Goal: Transaction & Acquisition: Subscribe to service/newsletter

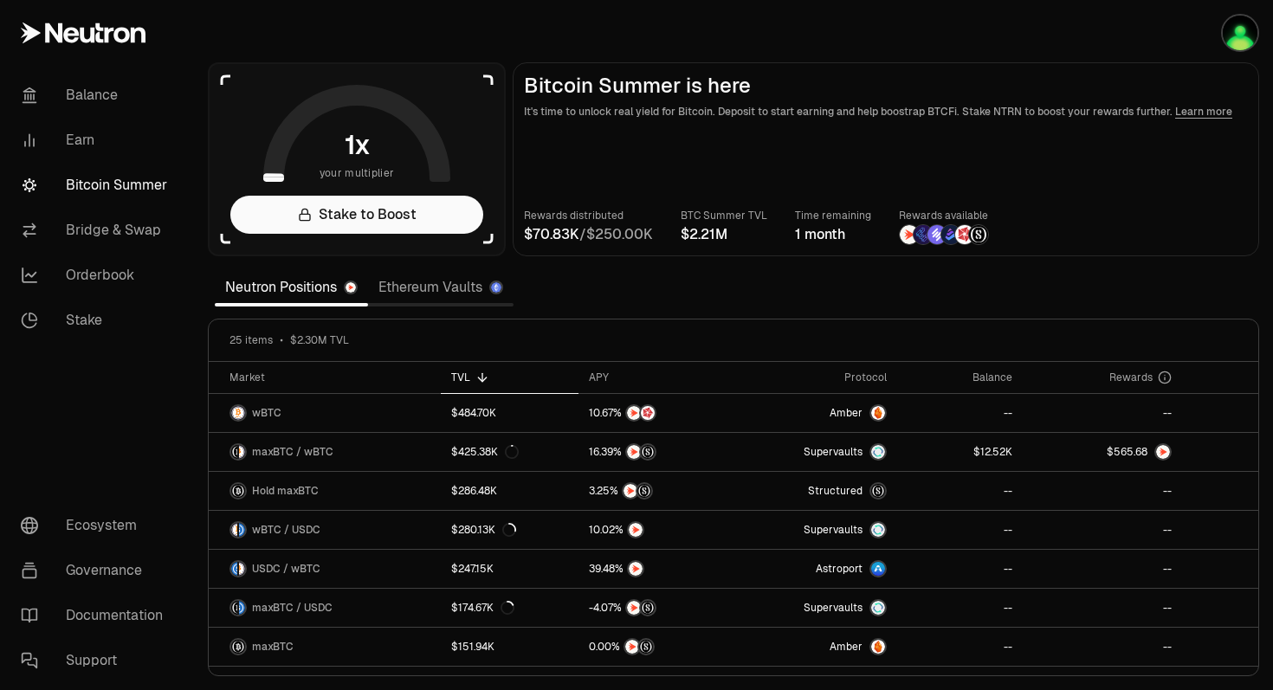
click at [699, 243] on span "0 1 2 3 4 5 6 7 8 9 . 0 1 2 3 4 5 6 7 8 9 0 1 2 3 4 5 6 7 8 9" at bounding box center [702, 234] width 40 height 21
click at [804, 236] on div "1 month" at bounding box center [833, 234] width 76 height 21
click at [571, 239] on span "K" at bounding box center [575, 235] width 10 height 14
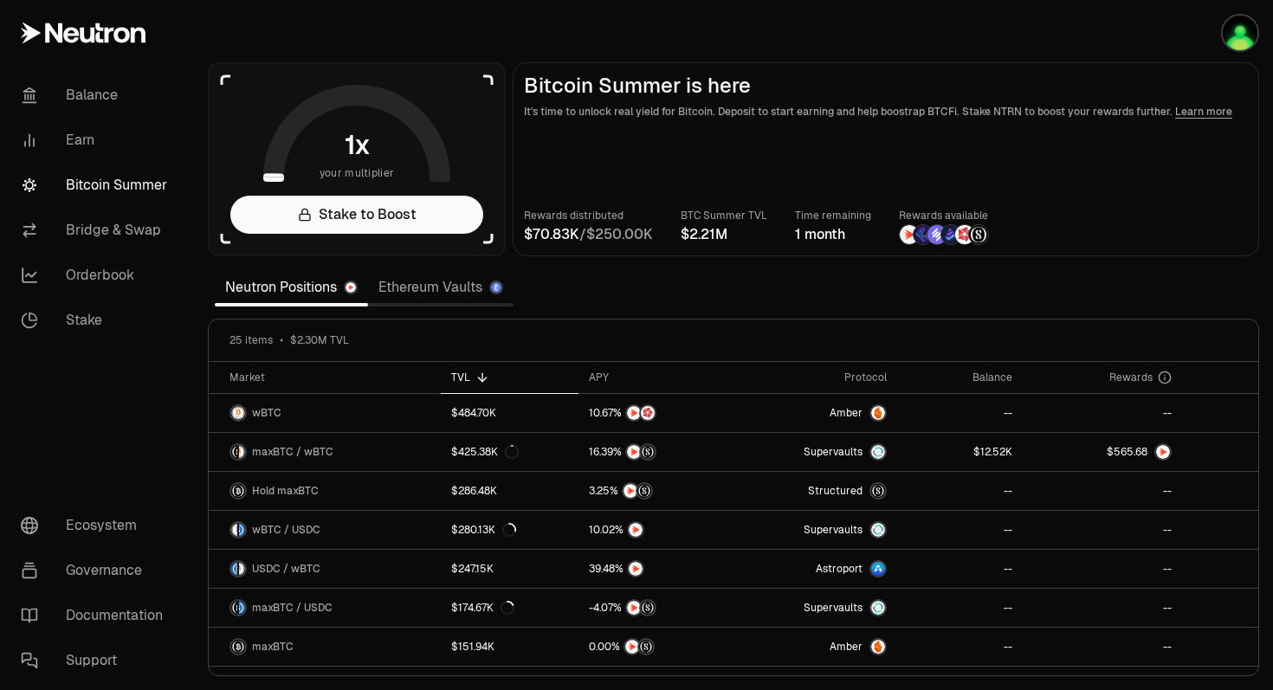
click at [586, 280] on section "your multiplier Stake to Boost Bitcoin Summer is here It's time to unlock real …" at bounding box center [733, 345] width 1079 height 690
click at [74, 139] on link "Earn" at bounding box center [97, 140] width 180 height 45
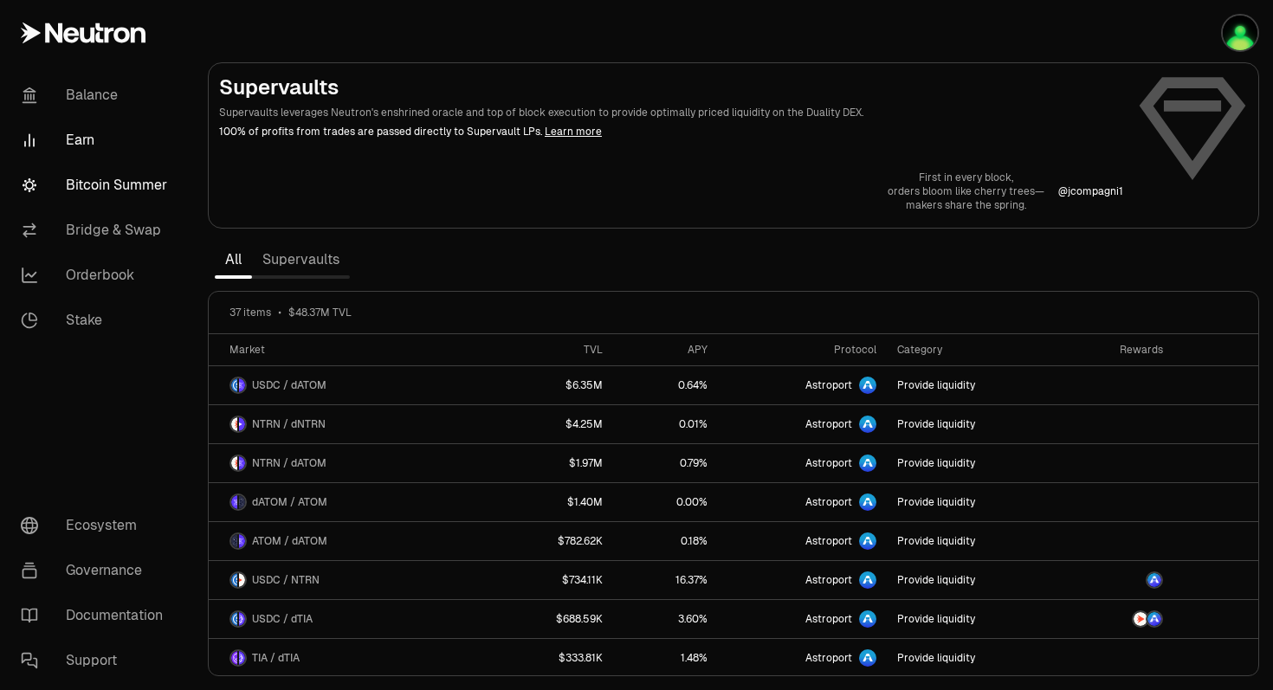
click at [128, 190] on link "Bitcoin Summer" at bounding box center [97, 185] width 180 height 45
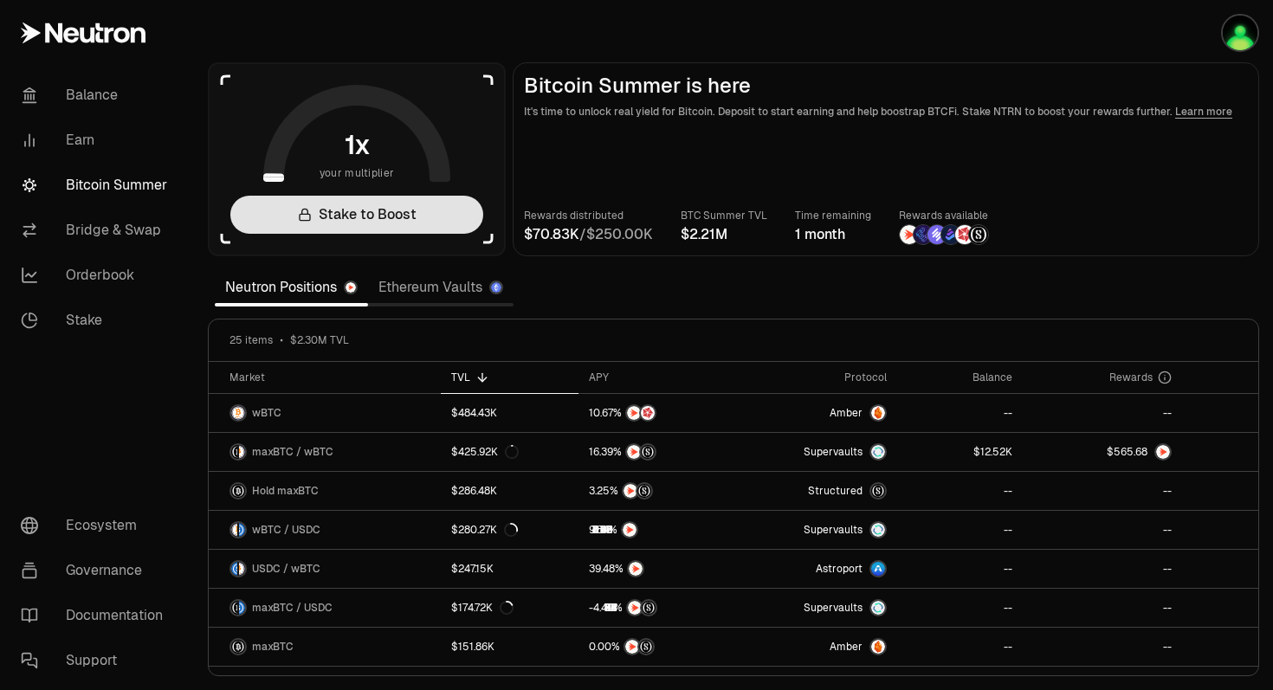
click at [392, 213] on link "Stake to Boost" at bounding box center [356, 215] width 253 height 38
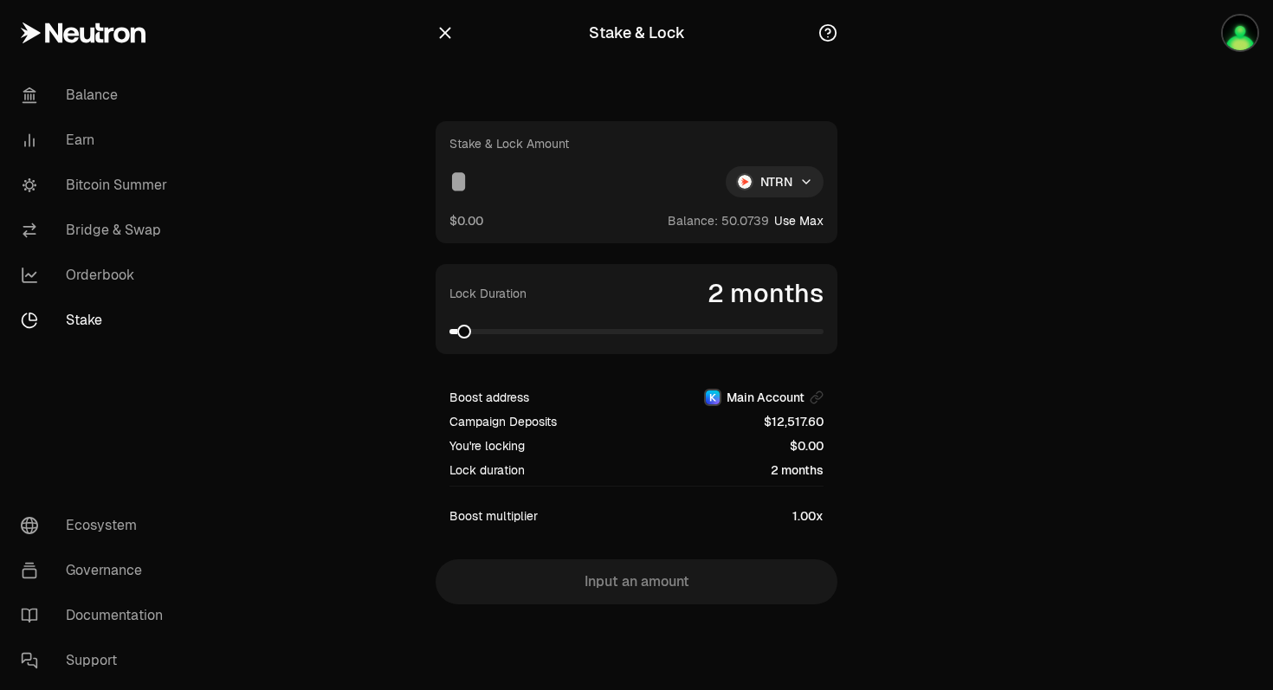
click at [813, 227] on button "Use Max" at bounding box center [798, 220] width 49 height 17
type input "*********"
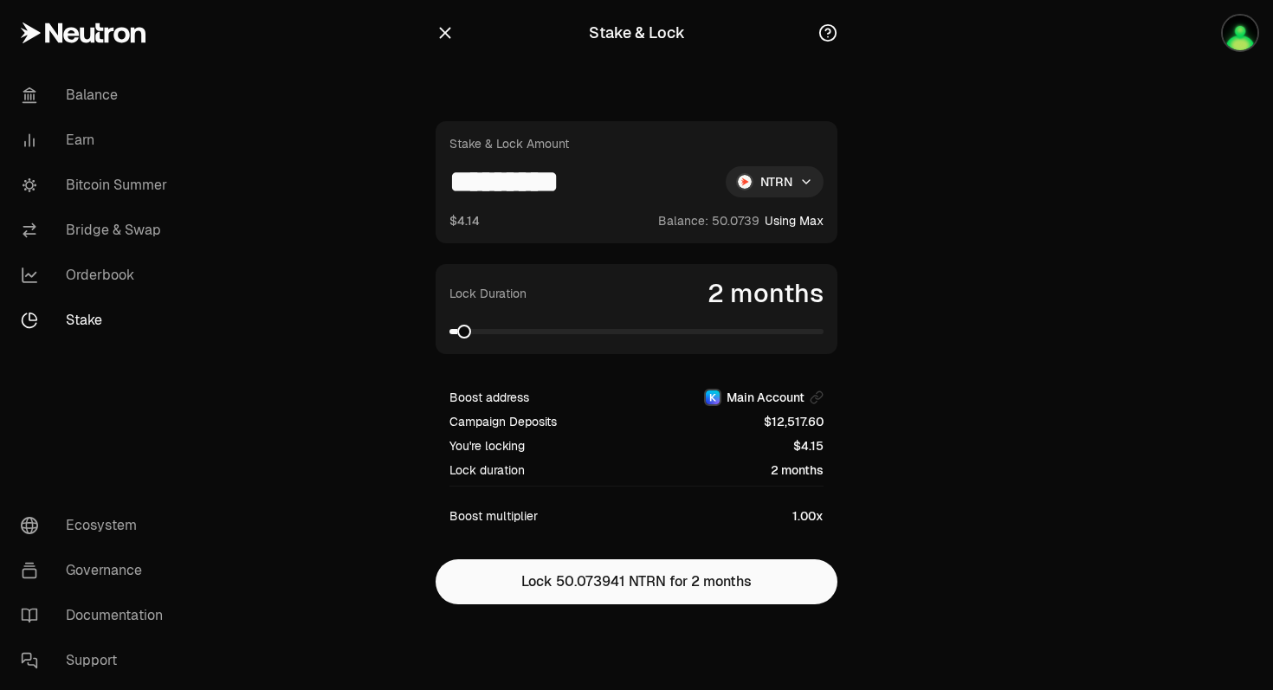
click at [555, 340] on div "Lock Duration 2 months" at bounding box center [636, 309] width 402 height 90
click at [607, 340] on div "Lock Duration 2 months" at bounding box center [636, 309] width 402 height 90
click at [606, 332] on span at bounding box center [636, 331] width 374 height 5
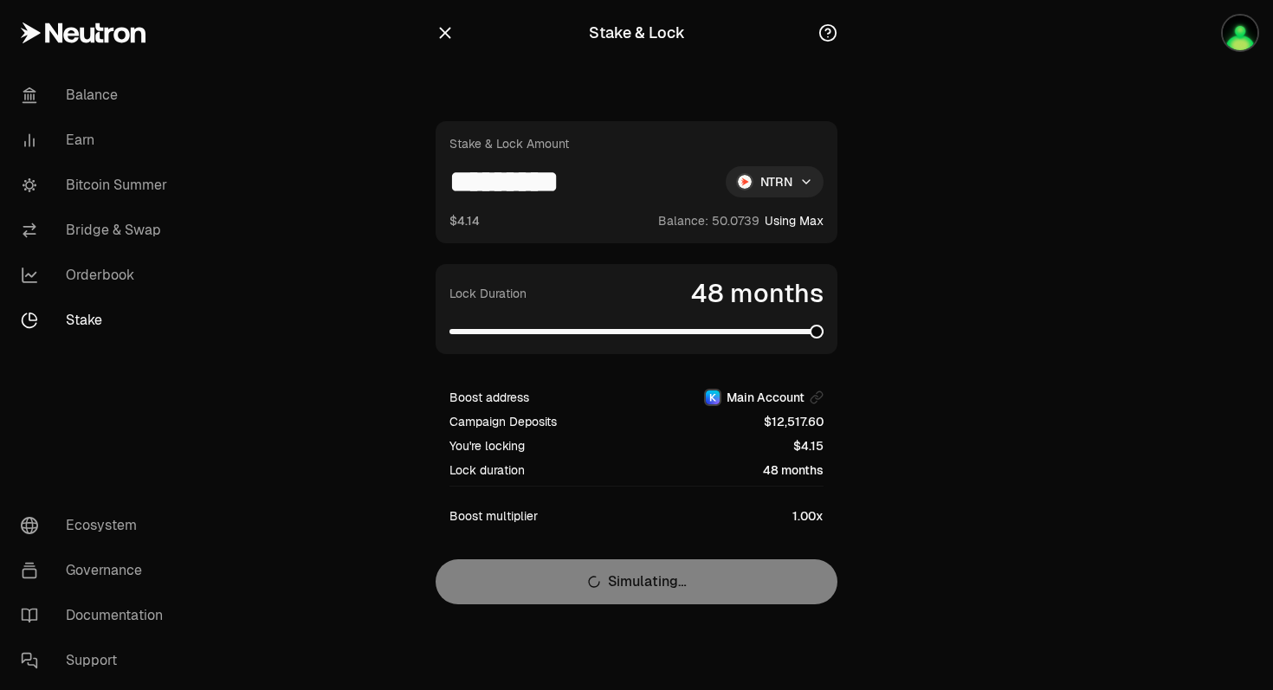
click at [903, 336] on section "Stake & Lock Stake & Lock Amount ********* NTRN $4.14 Balance: Using Max Lock D…" at bounding box center [637, 337] width 666 height 674
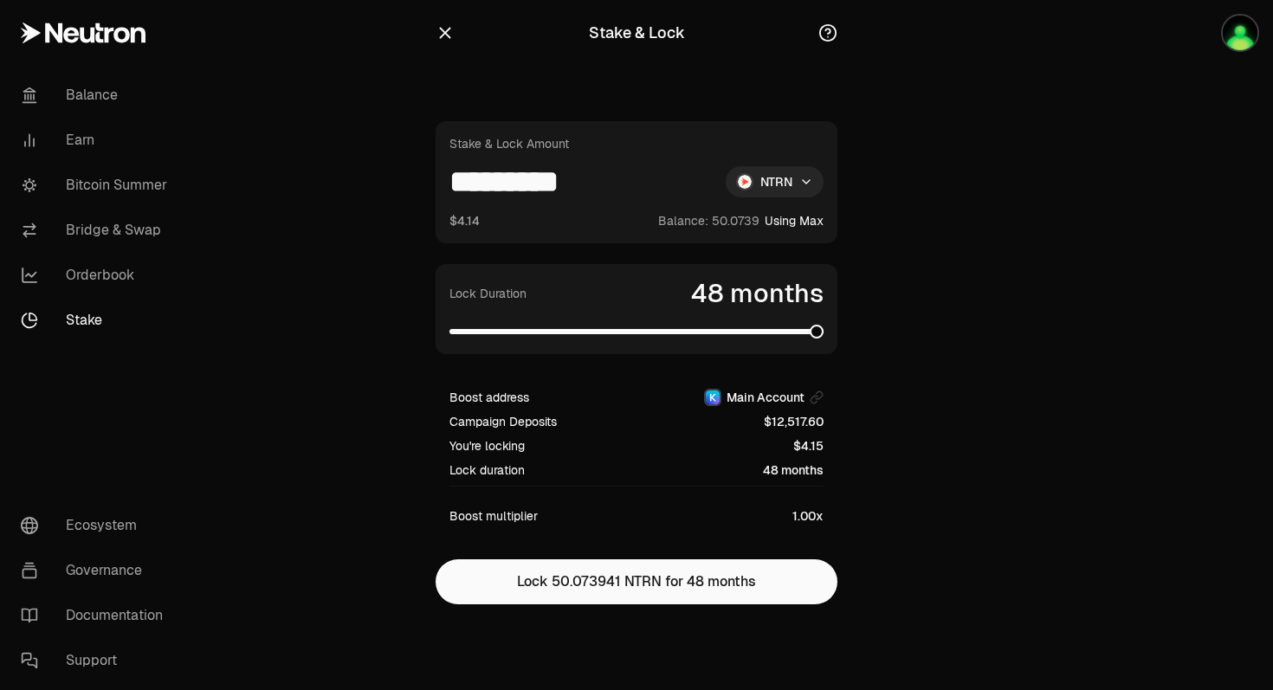
click at [812, 515] on span "1.00x" at bounding box center [807, 515] width 31 height 17
click at [447, 48] on div "Stake & Lock" at bounding box center [636, 33] width 402 height 38
click at [457, 42] on div at bounding box center [508, 33] width 146 height 24
click at [449, 35] on icon "button" at bounding box center [444, 32] width 19 height 19
